Goal: Task Accomplishment & Management: Manage account settings

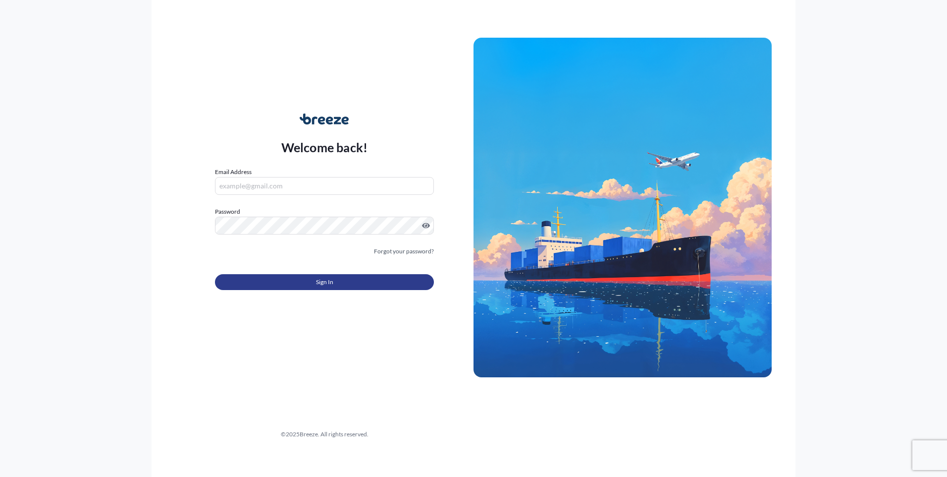
type input "[EMAIL_ADDRESS][DOMAIN_NAME]"
click at [346, 285] on button "Sign In" at bounding box center [324, 282] width 219 height 16
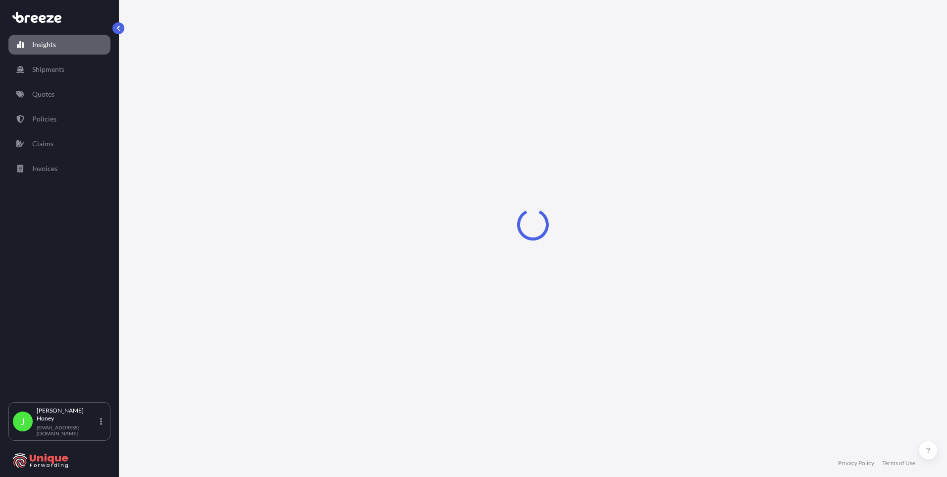
select select "2025"
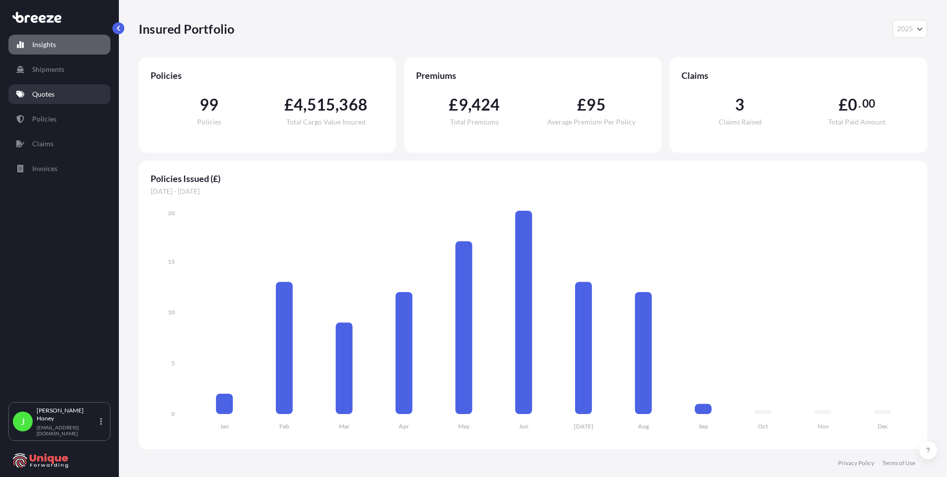
click at [57, 95] on link "Quotes" at bounding box center [59, 94] width 102 height 20
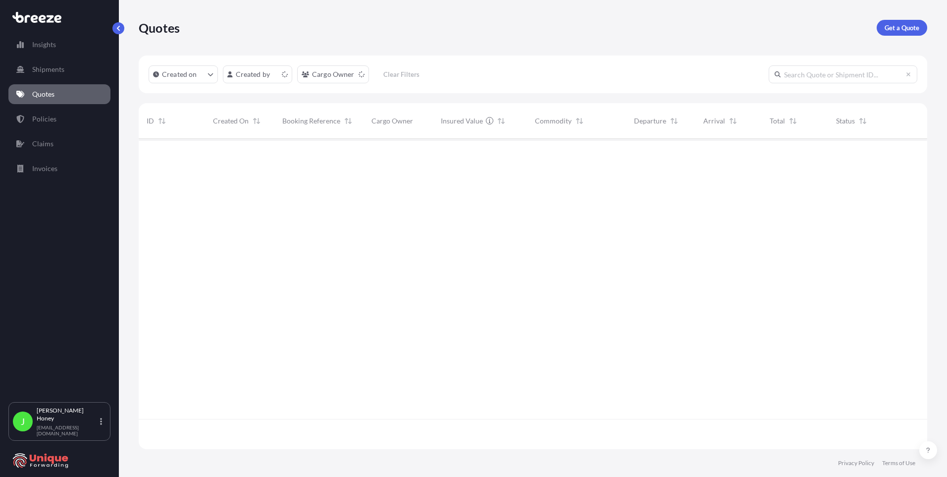
scroll to position [308, 781]
click at [272, 76] on html "Insights Shipments Quotes Policies Claims Invoices J [PERSON_NAME] [EMAIL_ADDRE…" at bounding box center [473, 238] width 947 height 477
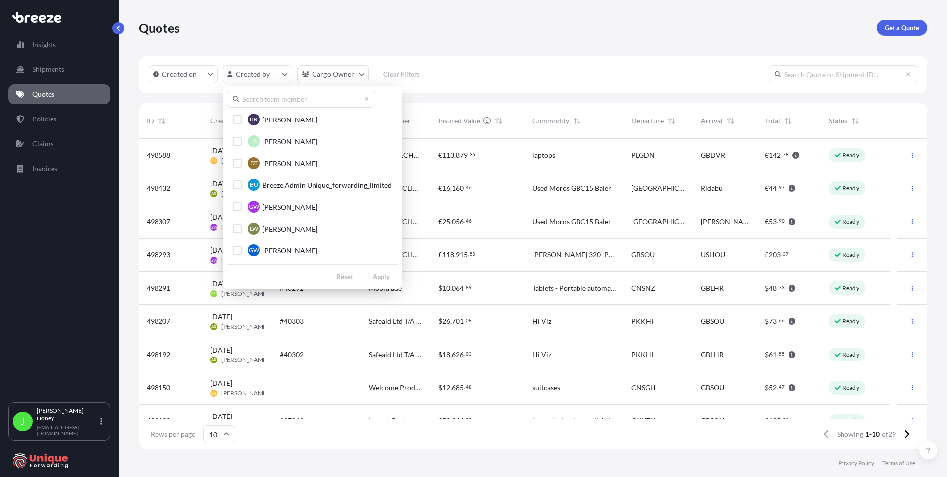
scroll to position [432, 0]
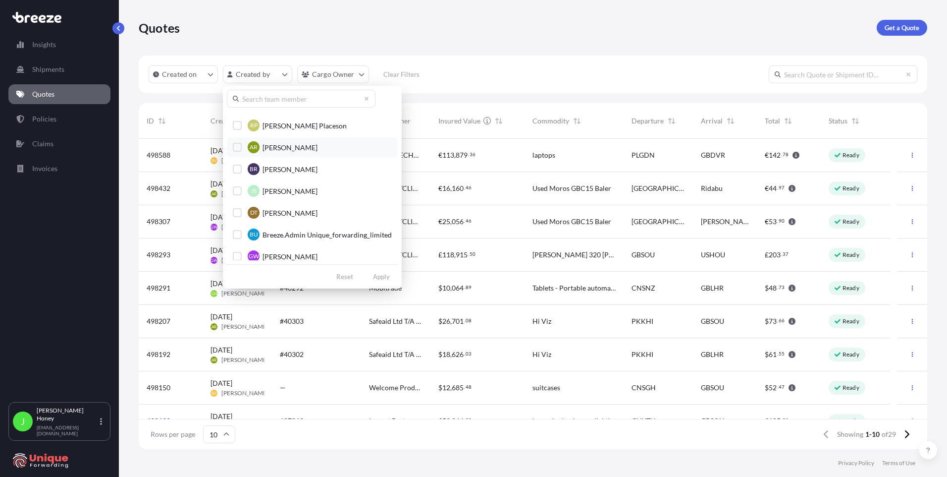
click at [236, 148] on div "Select Option" at bounding box center [237, 147] width 9 height 9
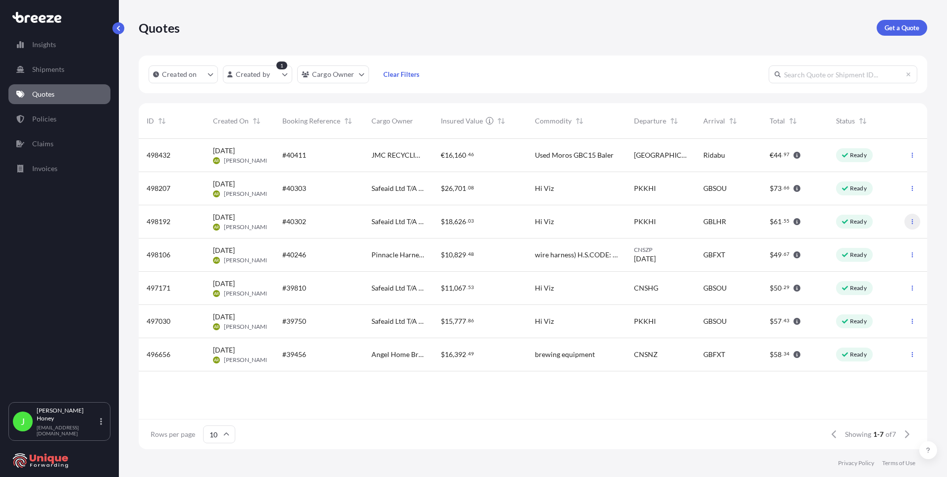
click at [913, 220] on icon "button" at bounding box center [912, 221] width 1 height 5
click at [879, 223] on p "Edit quote" at bounding box center [865, 223] width 32 height 10
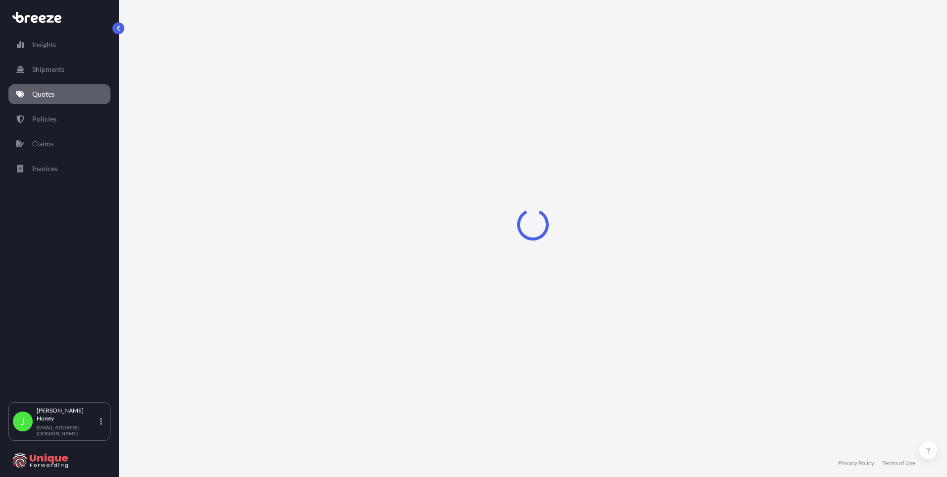
select select "Road"
select select "Air"
select select "Road"
select select "1"
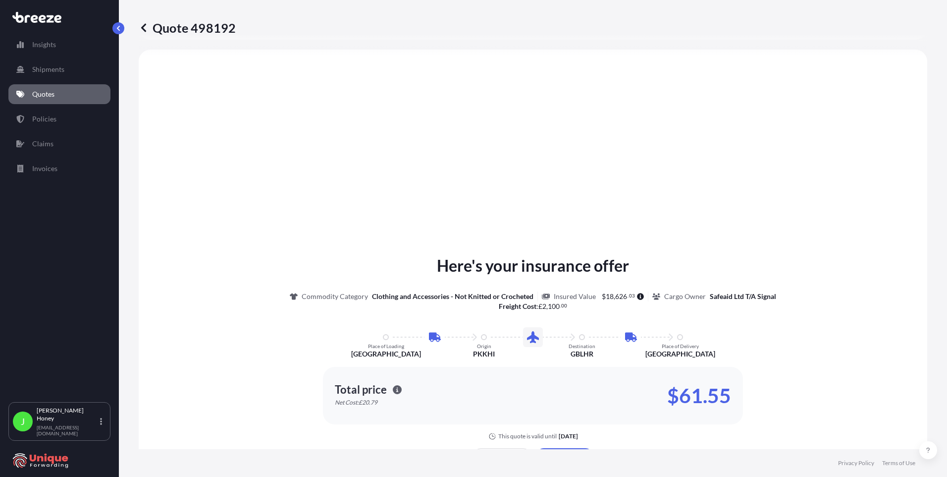
scroll to position [680, 0]
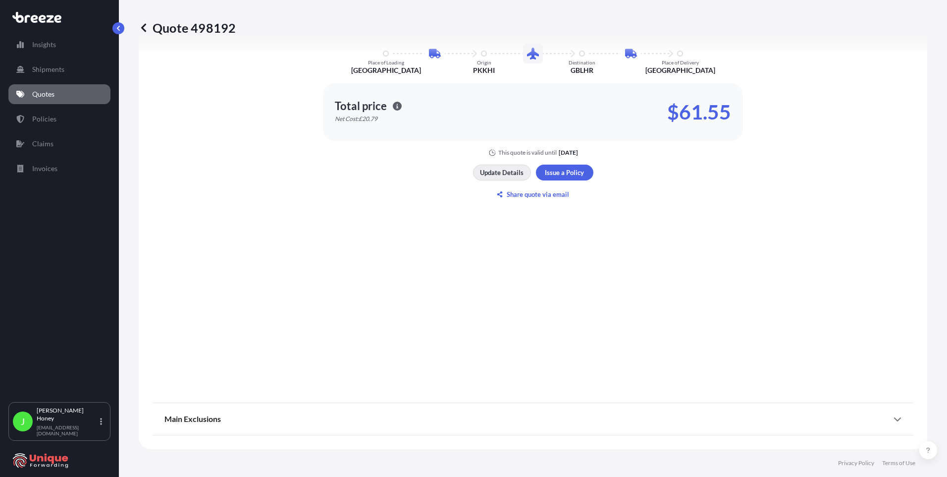
click at [507, 173] on p "Update Details" at bounding box center [502, 172] width 44 height 10
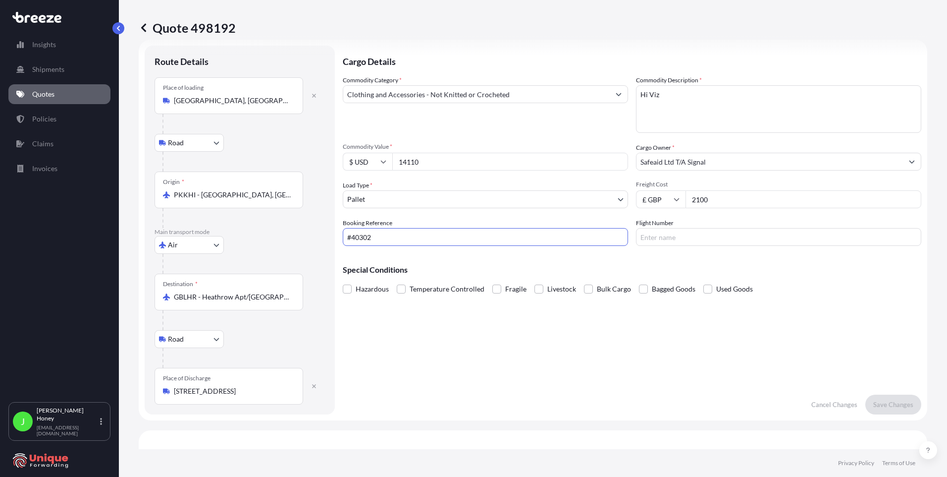
click at [348, 239] on input "#40302" at bounding box center [485, 237] width 285 height 18
type input "FIA25002251 #40302"
click at [879, 403] on p "Save Changes" at bounding box center [893, 404] width 40 height 10
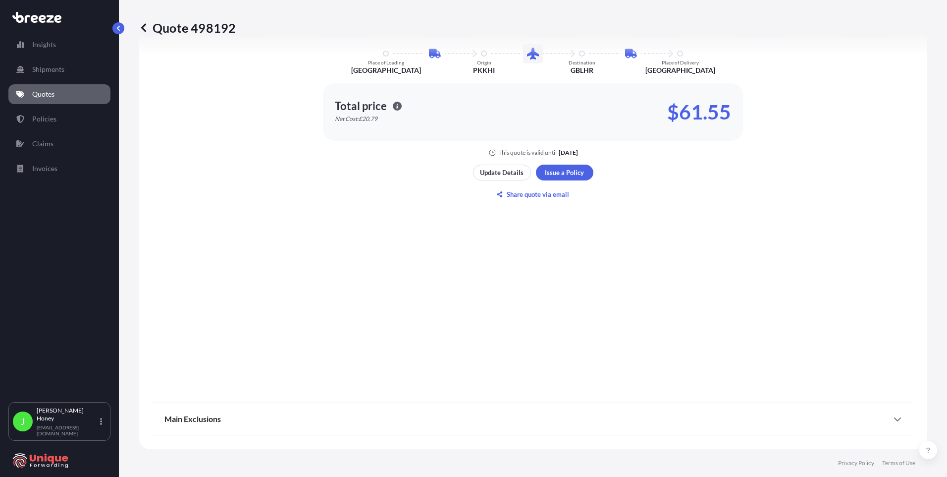
select select "Road"
select select "Air"
select select "Road"
select select "1"
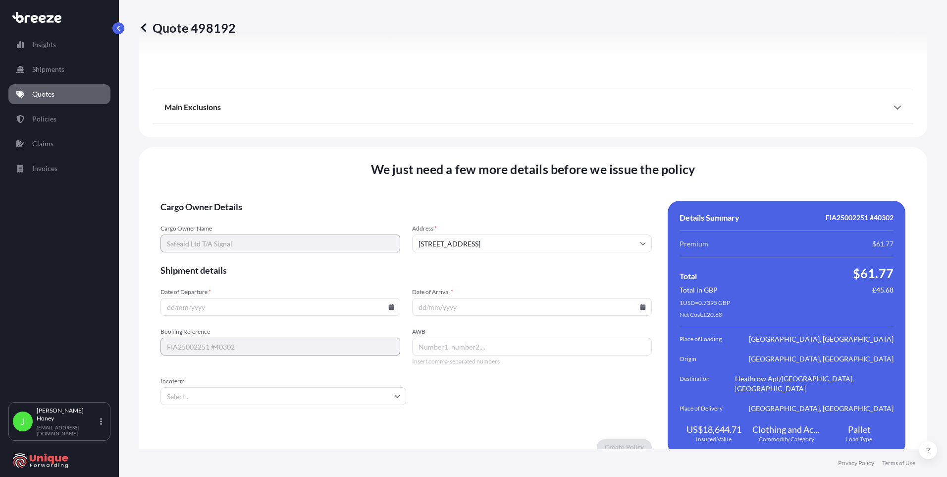
click at [215, 298] on input "Date of Departure *" at bounding box center [281, 307] width 240 height 18
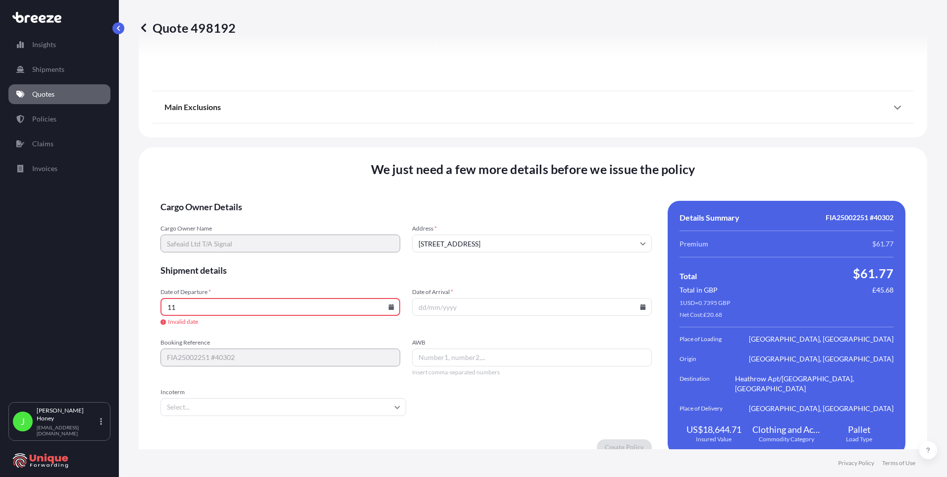
click at [389, 304] on icon at bounding box center [391, 307] width 6 height 6
click at [277, 191] on button "11" at bounding box center [279, 190] width 16 height 16
type input "[DATE]"
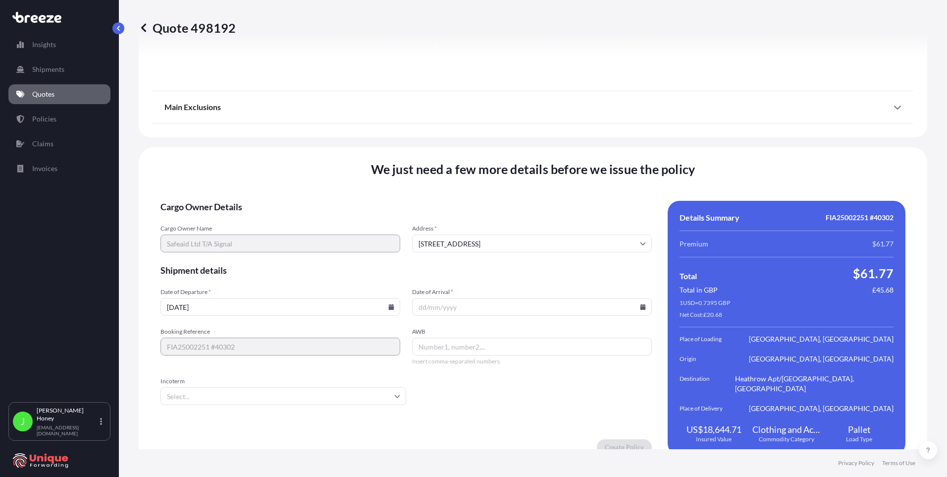
click at [459, 298] on input "Date of Arrival *" at bounding box center [532, 307] width 240 height 18
click at [641, 304] on icon at bounding box center [643, 307] width 5 height 6
click at [484, 211] on button "16" at bounding box center [483, 209] width 16 height 16
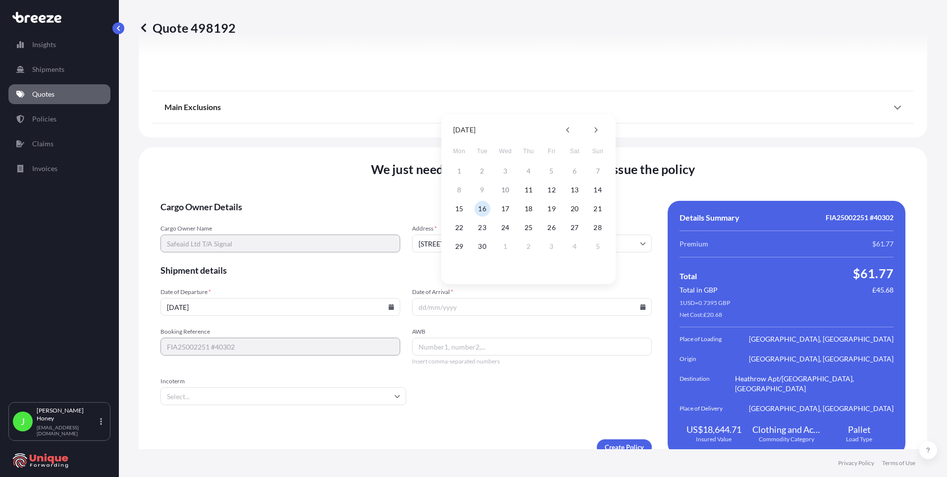
type input "[DATE]"
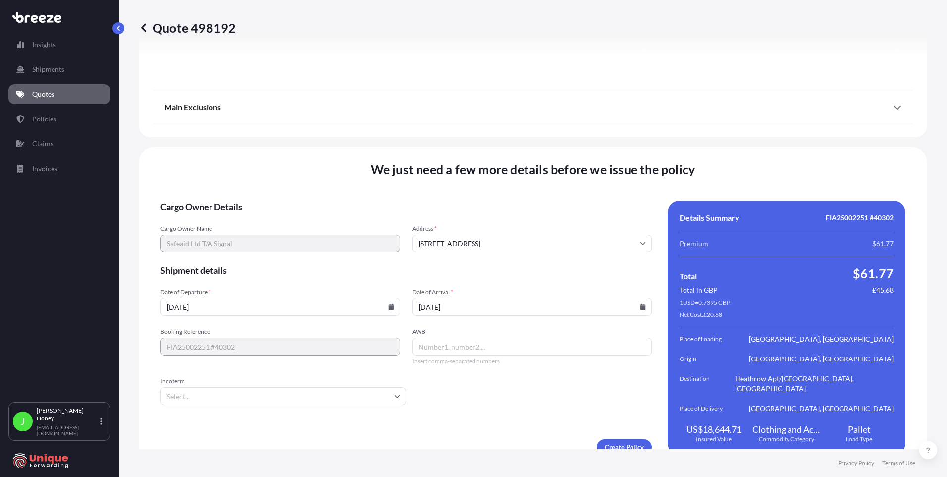
click at [462, 339] on input "AWB" at bounding box center [532, 346] width 240 height 18
type input "15506984950"
click at [385, 390] on input "Incoterm" at bounding box center [284, 396] width 246 height 18
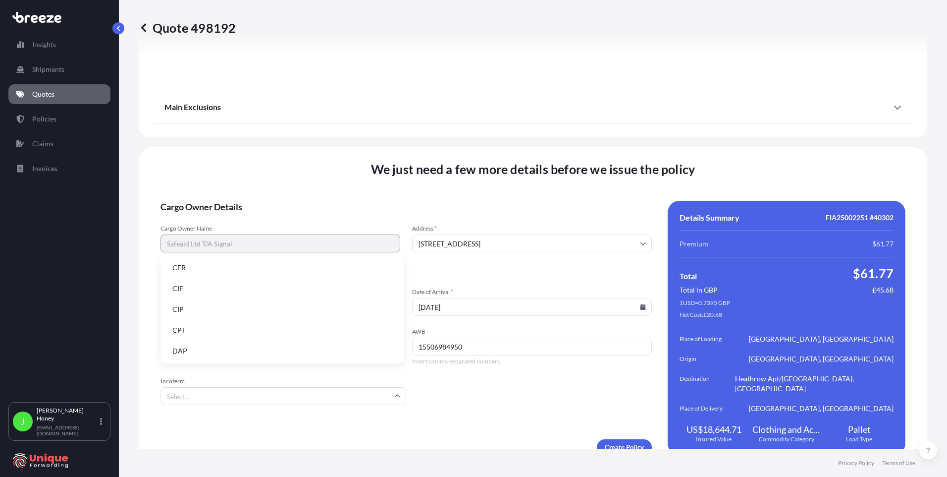
scroll to position [126, 0]
click at [212, 345] on li "FOB" at bounding box center [281, 349] width 235 height 19
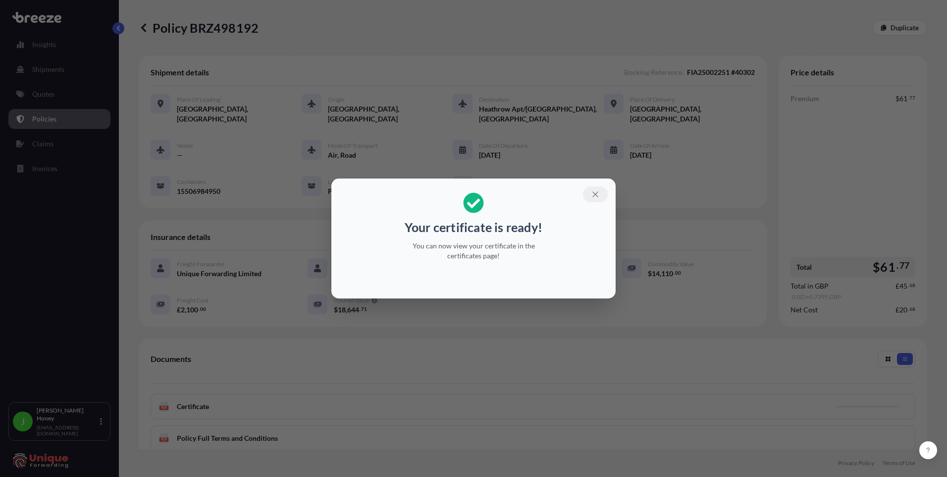
click at [591, 191] on icon "button" at bounding box center [595, 194] width 9 height 9
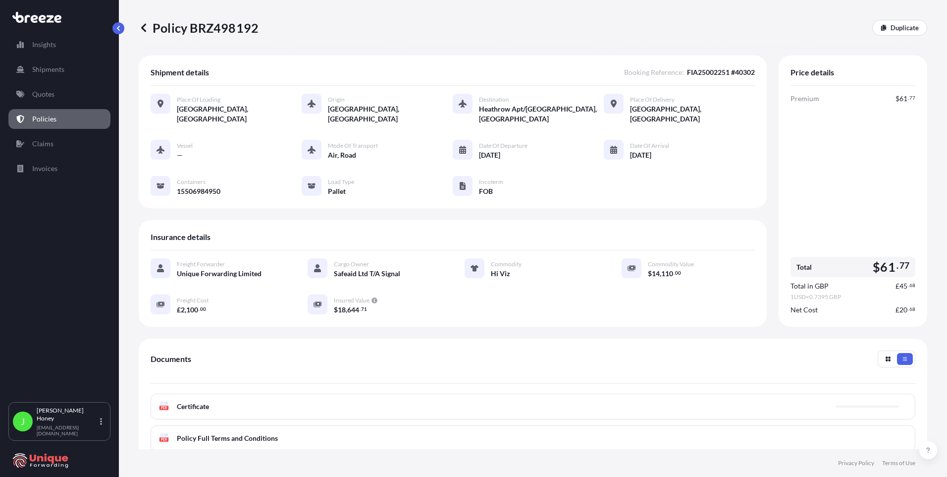
scroll to position [119, 0]
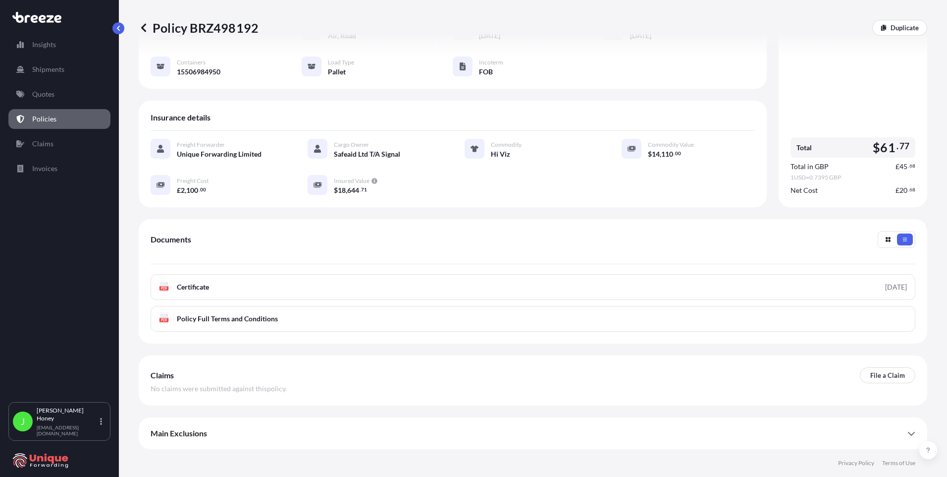
click at [242, 288] on link "PDF Certificate [DATE]" at bounding box center [533, 287] width 765 height 26
click at [826, 78] on div "Premium $ 61 . 77 Total $ 61 . 77 Total in GBP £ 45 . 68 1 USD = 0.7395 GBP Net…" at bounding box center [853, 84] width 125 height 221
